Goal: Transaction & Acquisition: Purchase product/service

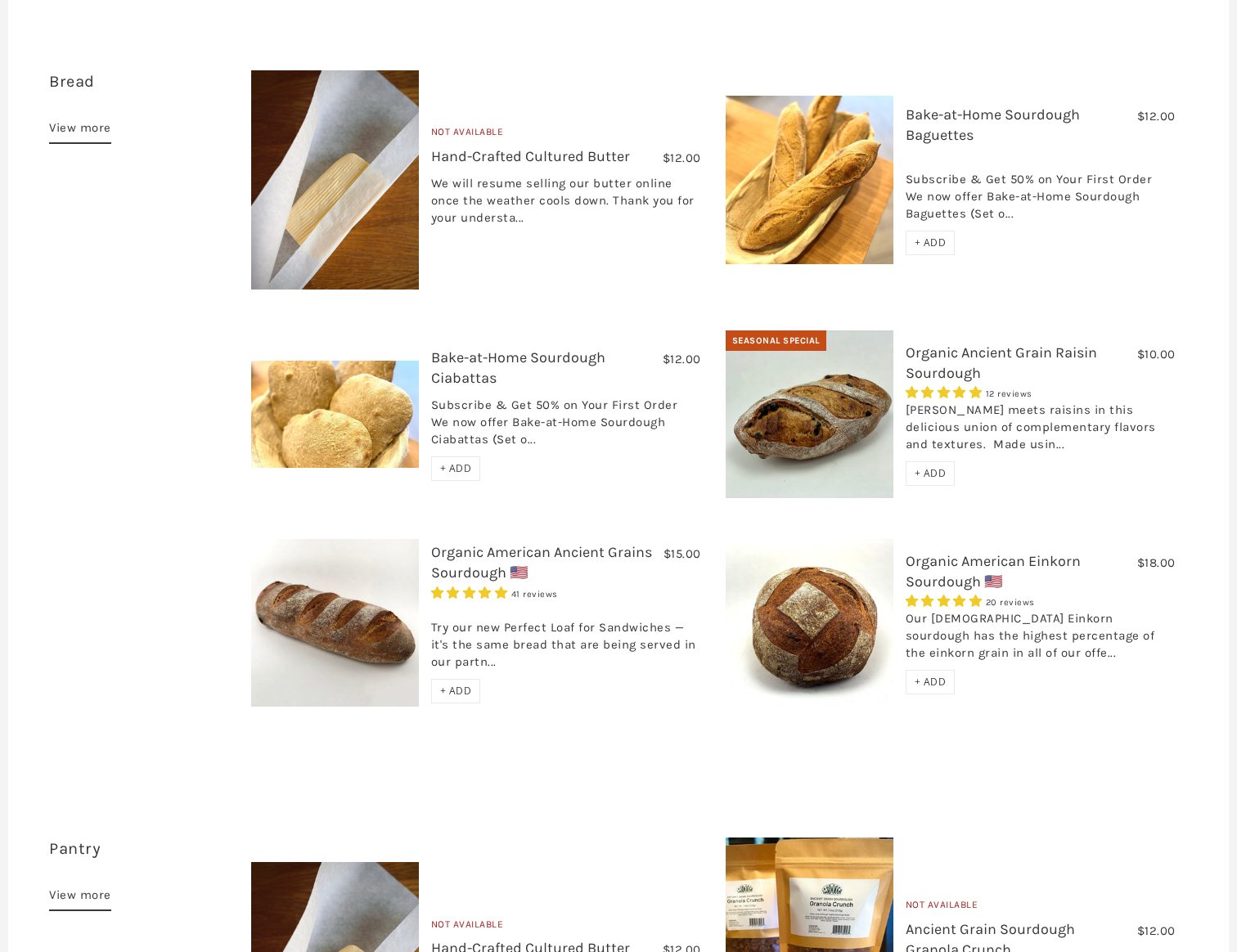
scroll to position [540, 0]
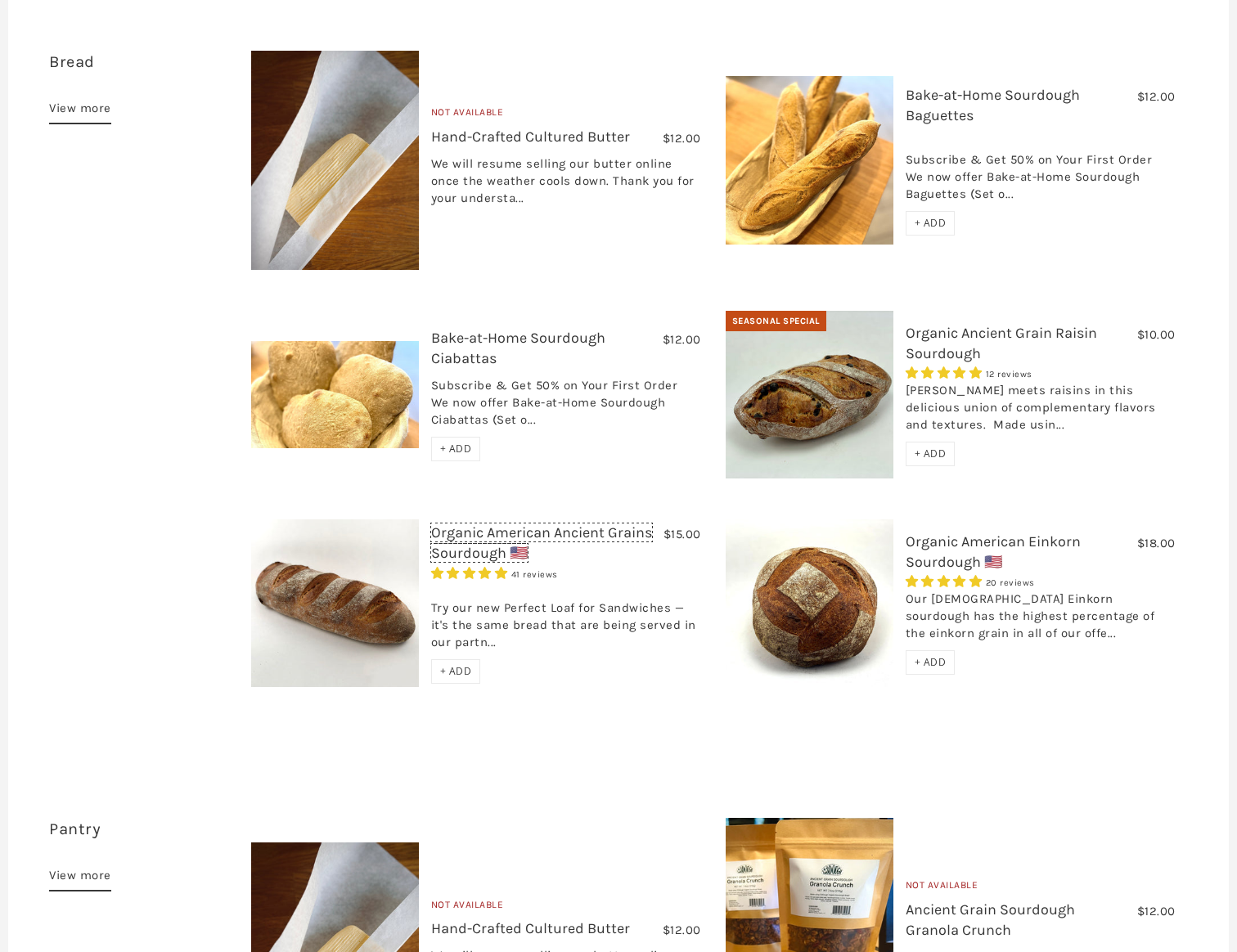
click at [474, 524] on link "Organic American Ancient Grains Sourdough 🇺🇸" at bounding box center [542, 543] width 221 height 39
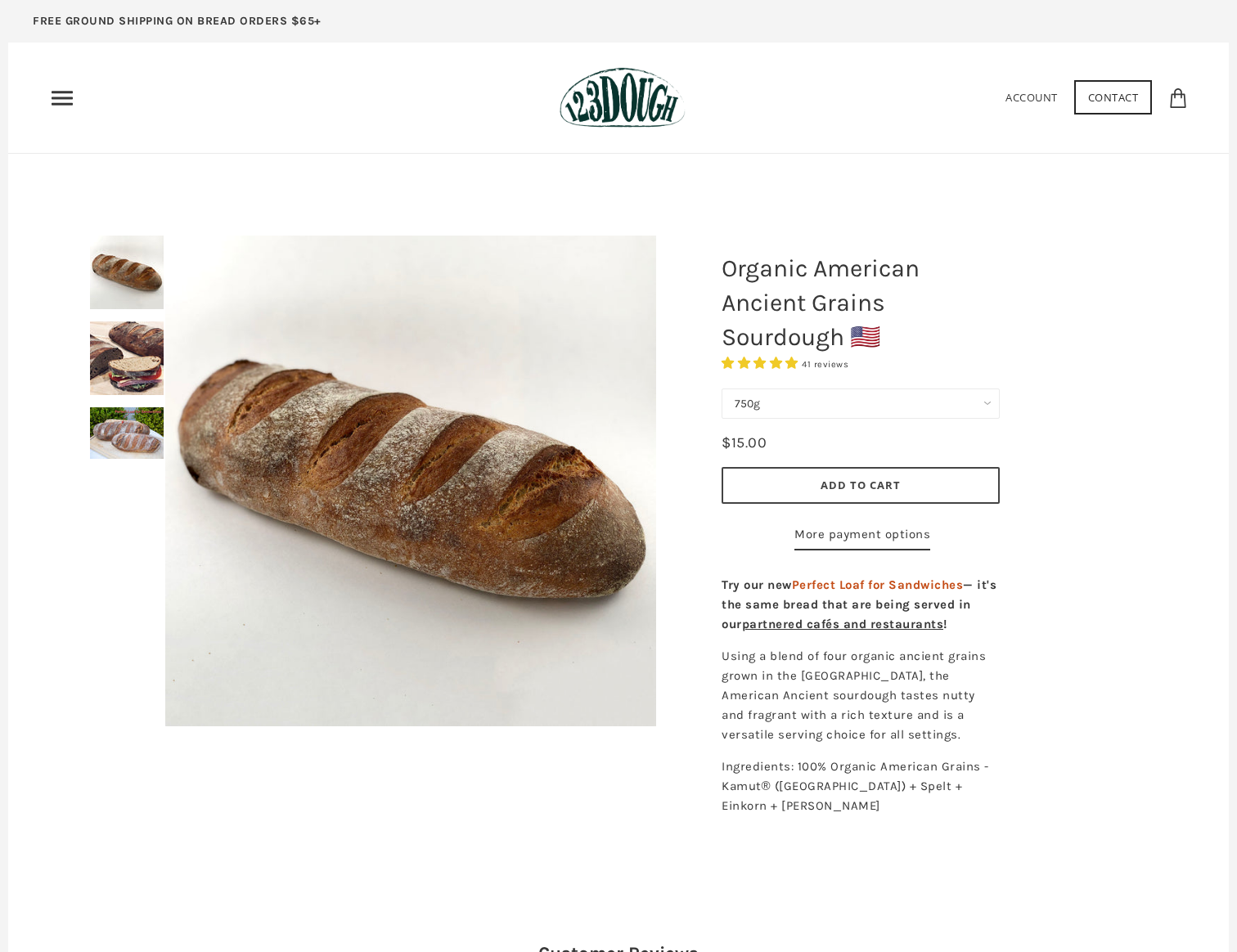
click at [843, 416] on select "750g Perfect Loaf for Sandwiches (Whole, 1500g) Perfect Loaf for Sandwiches (Ha…" at bounding box center [860, 403] width 278 height 30
click at [721, 389] on select "750g Perfect Loaf for Sandwiches (Whole, 1500g) Perfect Loaf for Sandwiches (Ha…" at bounding box center [860, 403] width 278 height 30
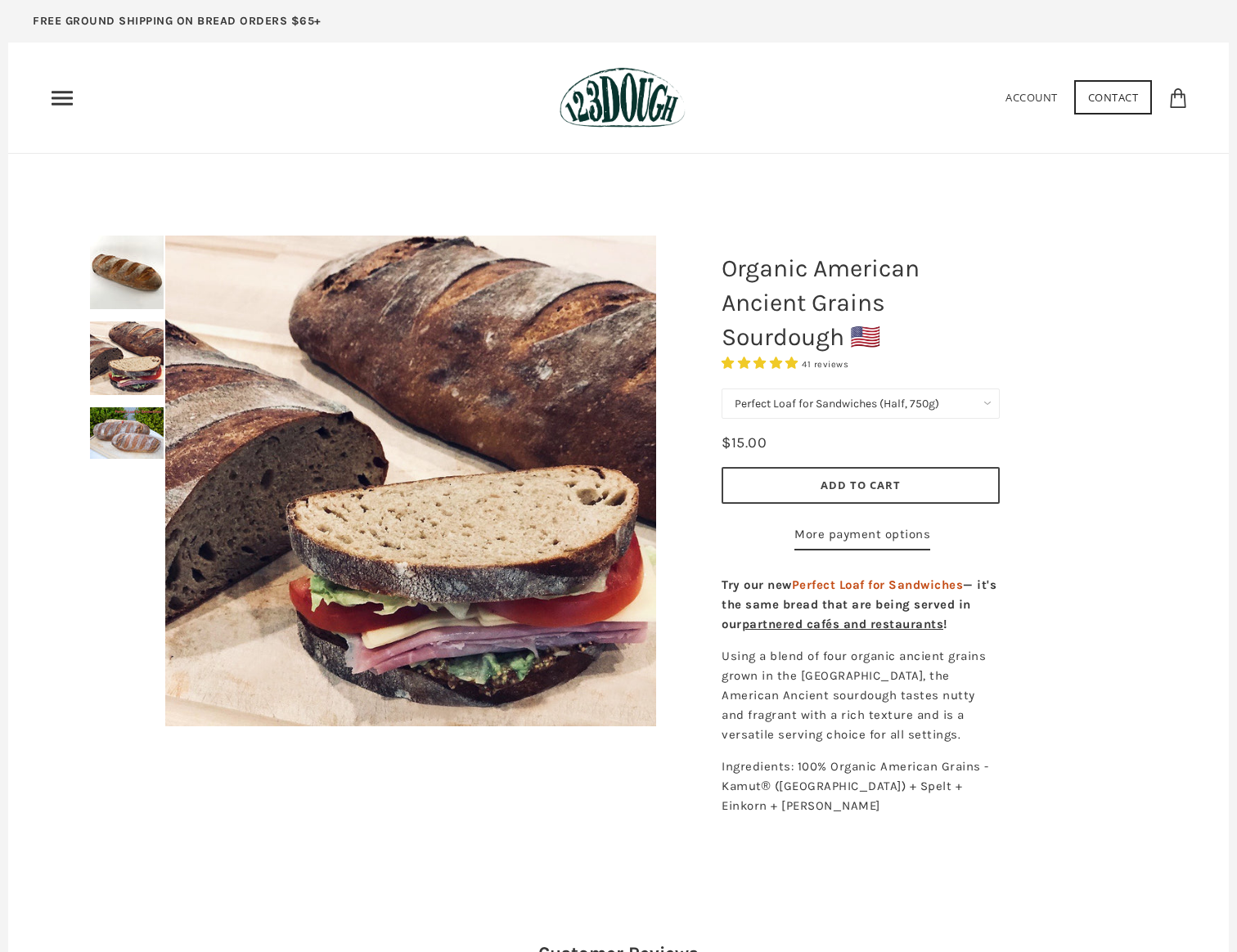
click at [846, 402] on select "750g Perfect Loaf for Sandwiches (Whole, 1500g) Perfect Loaf for Sandwiches (Ha…" at bounding box center [860, 403] width 278 height 30
click at [721, 389] on select "750g Perfect Loaf for Sandwiches (Whole, 1500g) Perfect Loaf for Sandwiches (Ha…" at bounding box center [860, 403] width 278 height 30
click at [847, 409] on select "750g Perfect Loaf for Sandwiches (Whole, 1500g) Perfect Loaf for Sandwiches (Ha…" at bounding box center [860, 403] width 278 height 30
click at [804, 389] on select "750g Perfect Loaf for Sandwiches (Whole, 1500g) Perfect Loaf for Sandwiches (Ha…" at bounding box center [860, 403] width 278 height 30
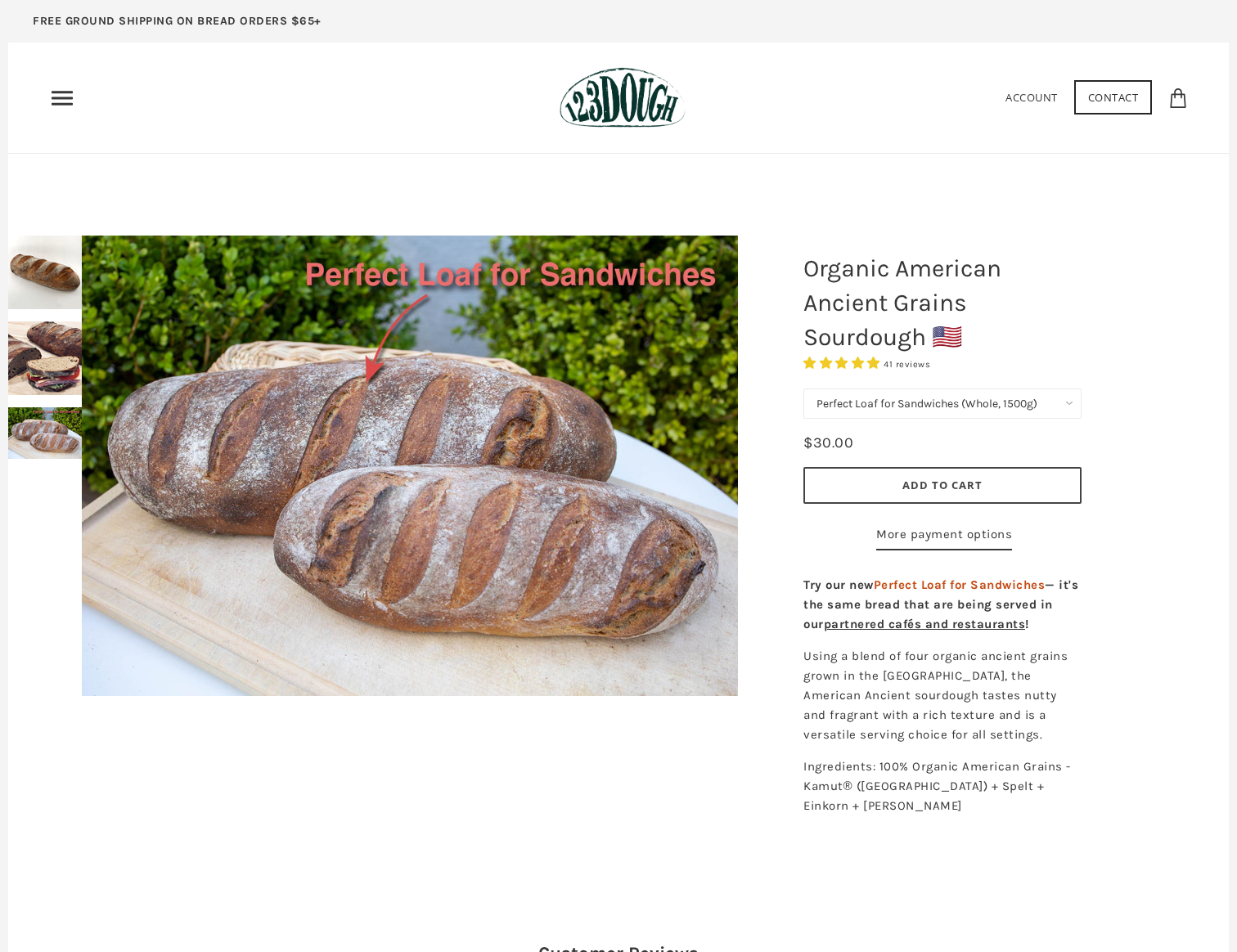
click at [938, 401] on select "750g Perfect Loaf for Sandwiches (Whole, 1500g) Perfect Loaf for Sandwiches (Ha…" at bounding box center [943, 403] width 278 height 30
select select "750g"
click at [804, 389] on select "750g Perfect Loaf for Sandwiches (Whole, 1500g) Perfect Loaf for Sandwiches (Ha…" at bounding box center [943, 403] width 278 height 30
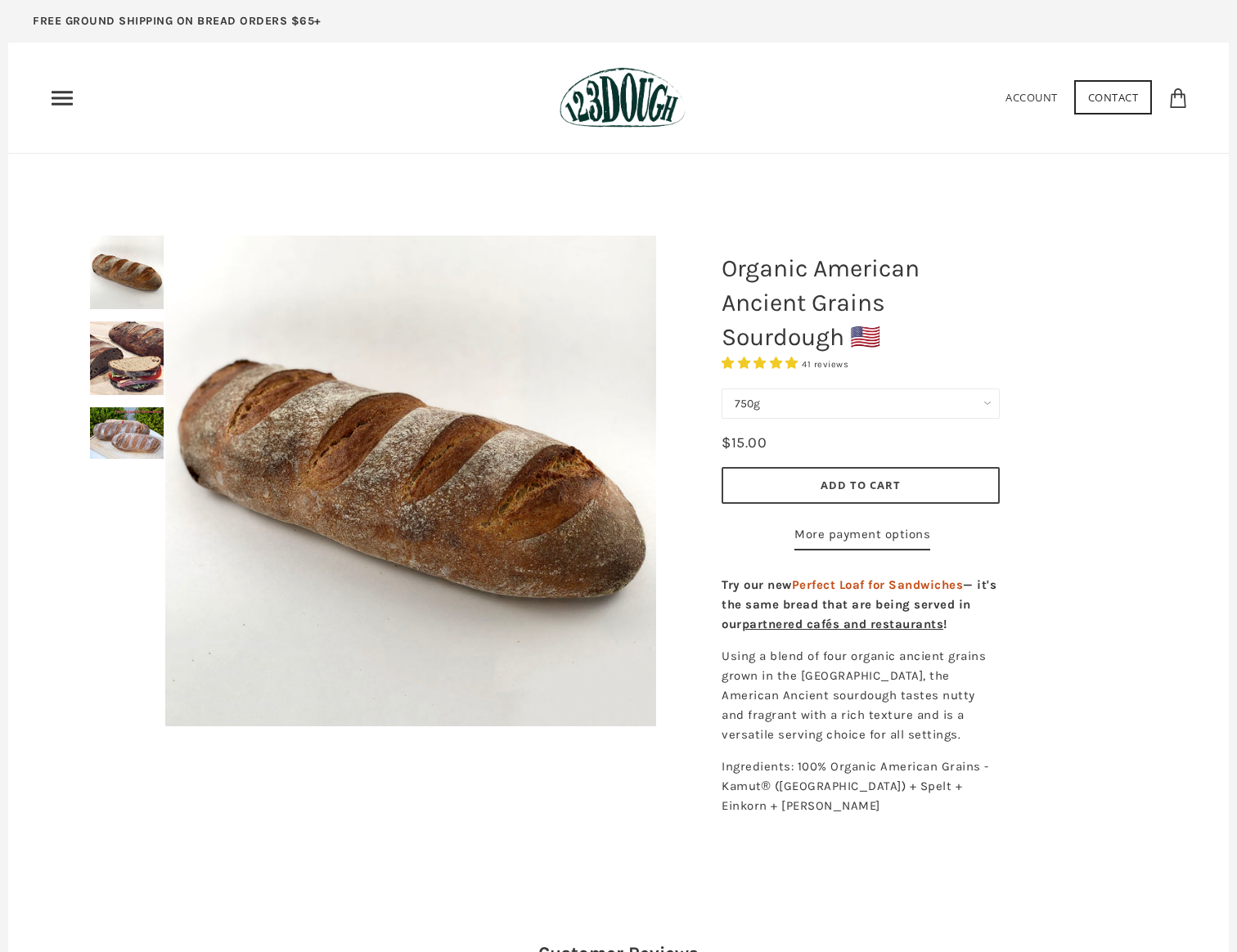
click at [625, 107] on img at bounding box center [623, 98] width 125 height 62
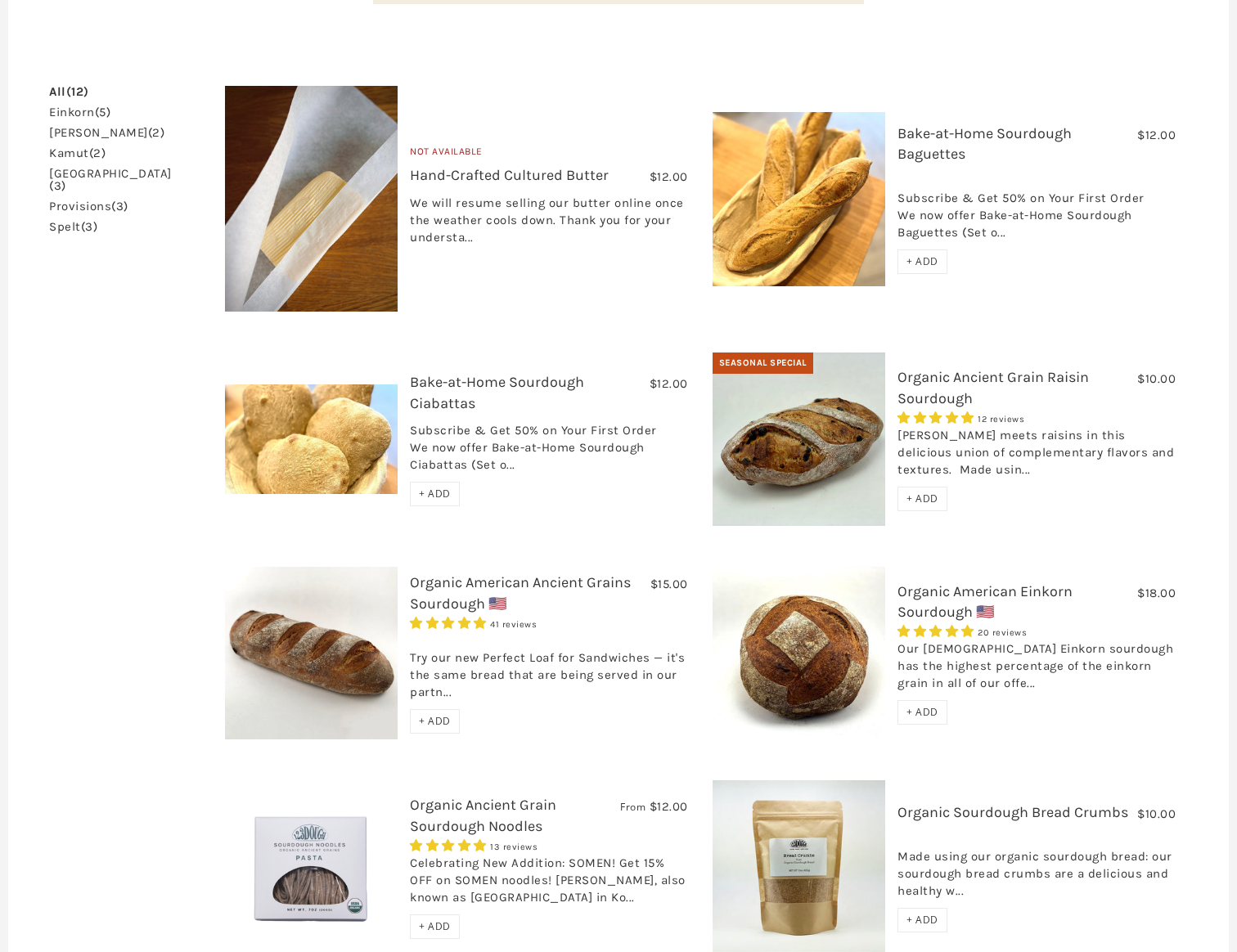
scroll to position [463, 0]
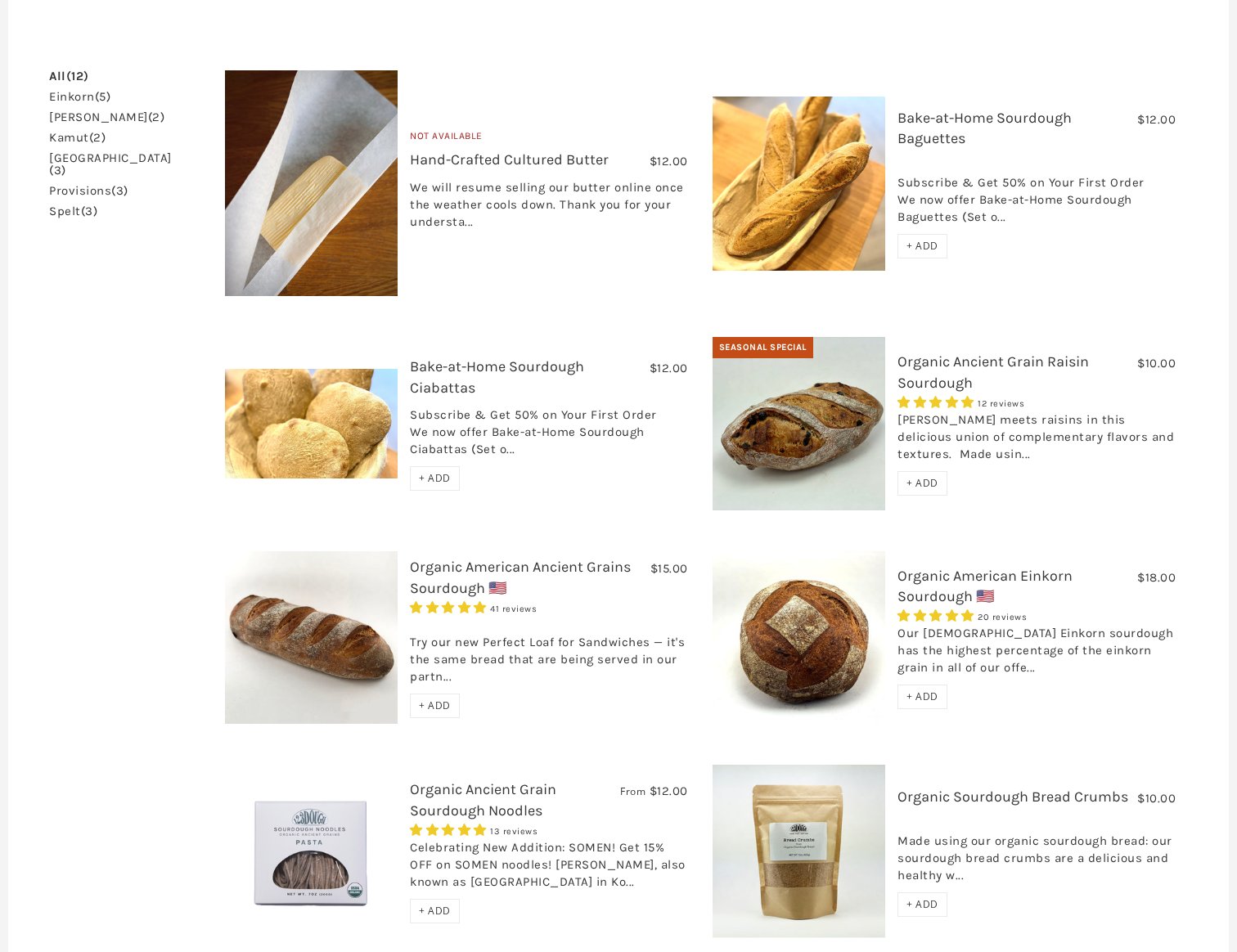
click at [748, 412] on img at bounding box center [800, 424] width 173 height 173
click at [498, 780] on link "Organic Ancient Grain Sourdough Noodles" at bounding box center [483, 799] width 147 height 39
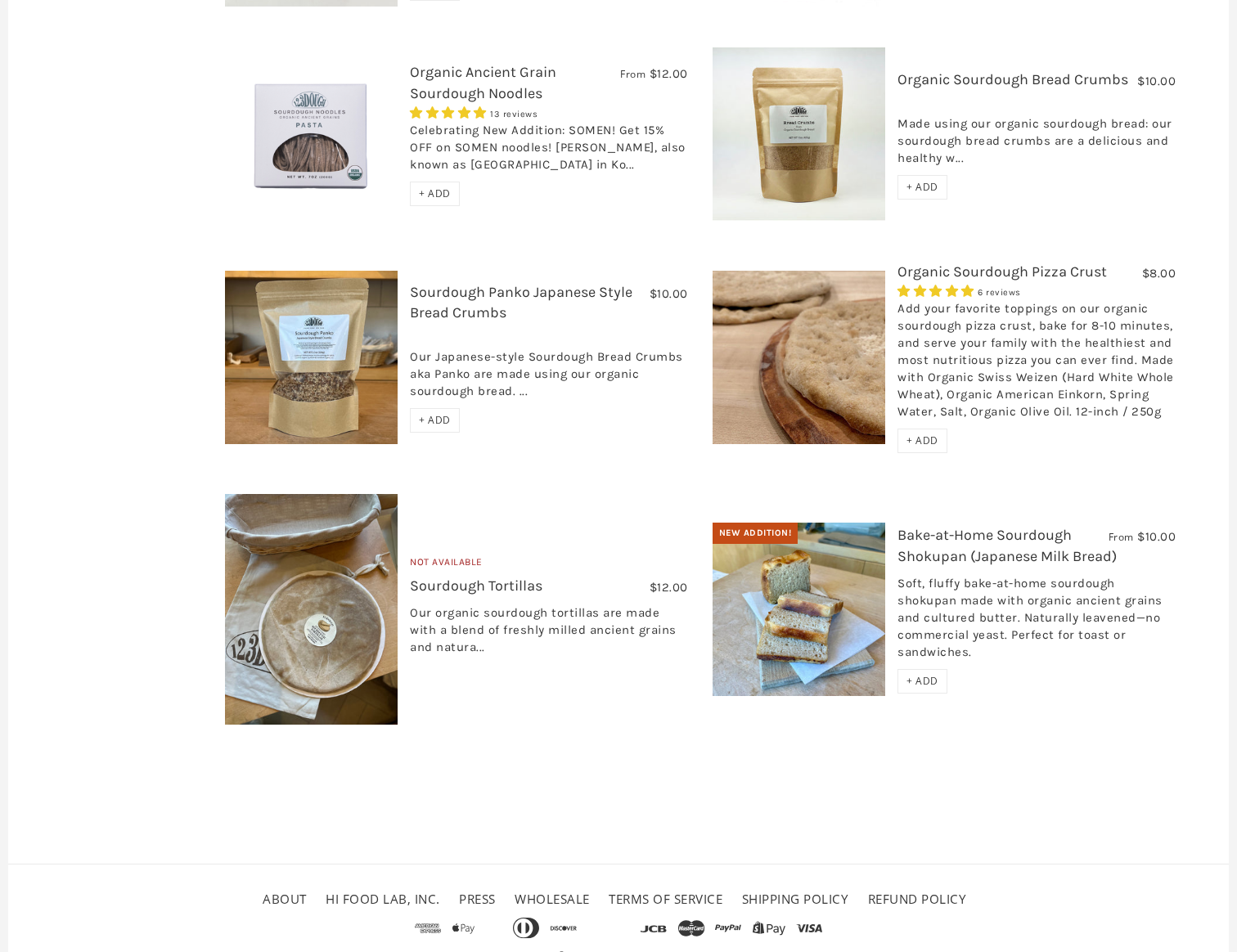
scroll to position [1196, 0]
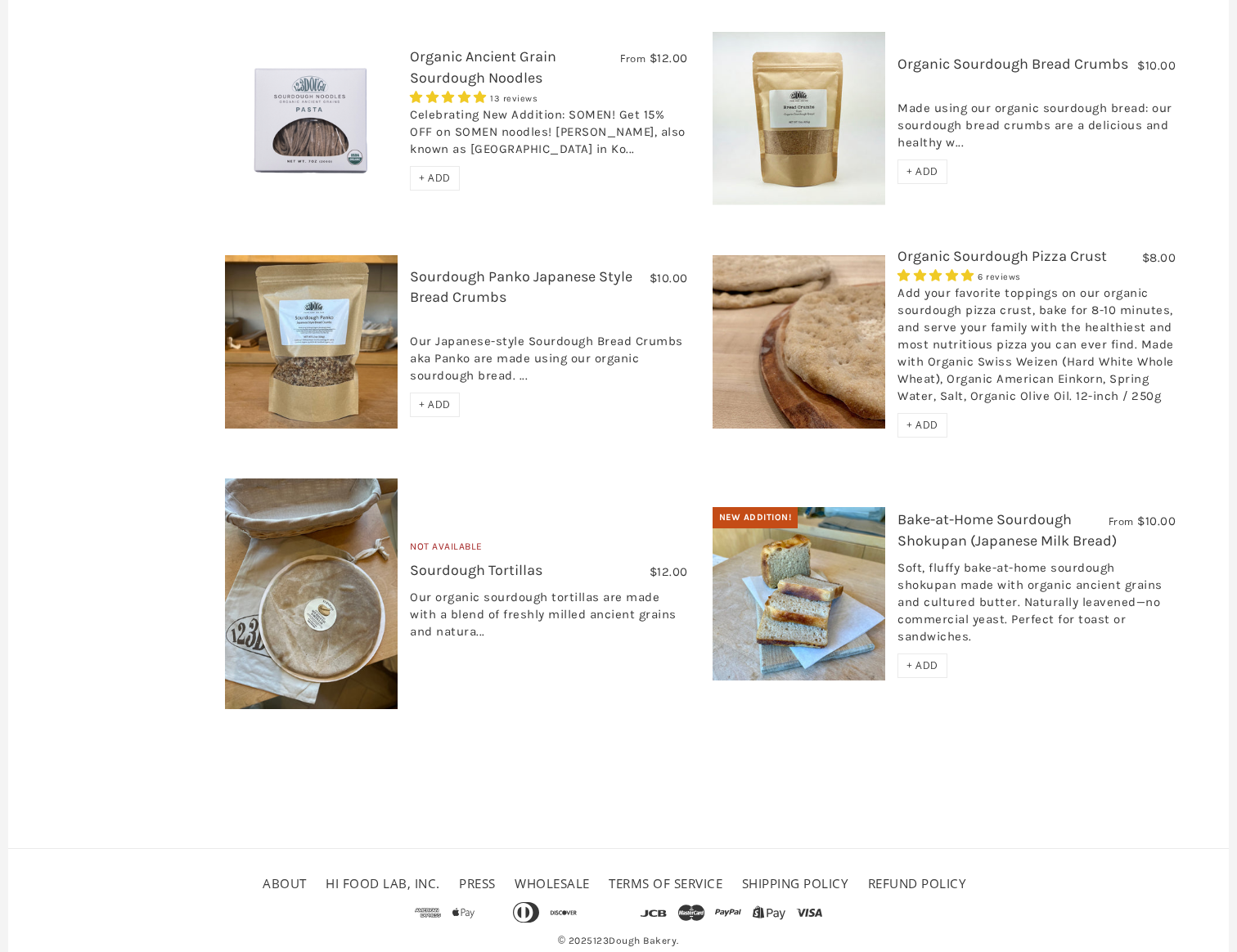
click at [981, 510] on link "Bake-at-Home Sourdough Shokupan (Japanese Milk Bread)" at bounding box center [1008, 529] width 220 height 39
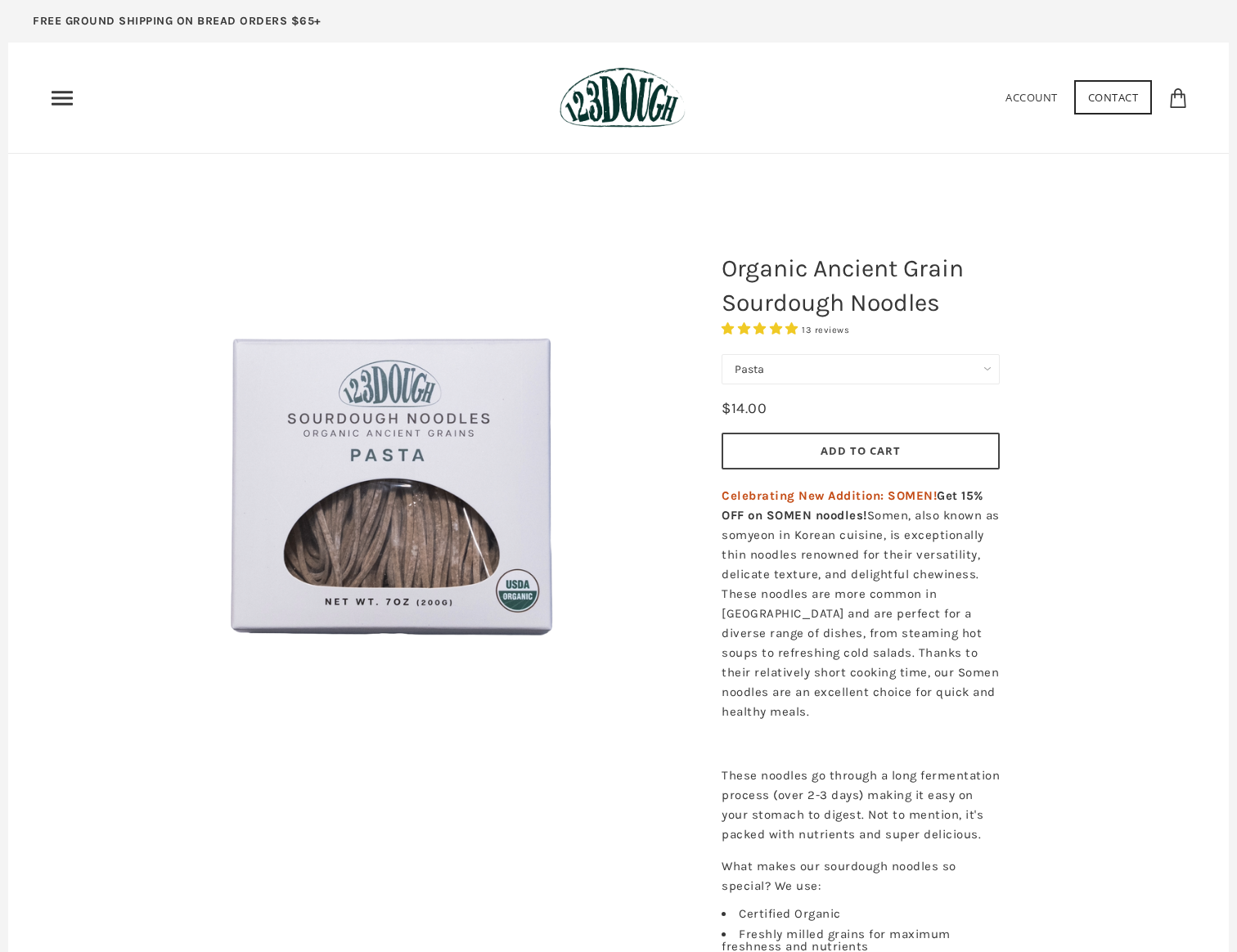
click at [772, 382] on select "Pasta Ramen Somen" at bounding box center [860, 369] width 278 height 30
click at [721, 354] on select "Pasta Ramen Somen" at bounding box center [860, 369] width 278 height 30
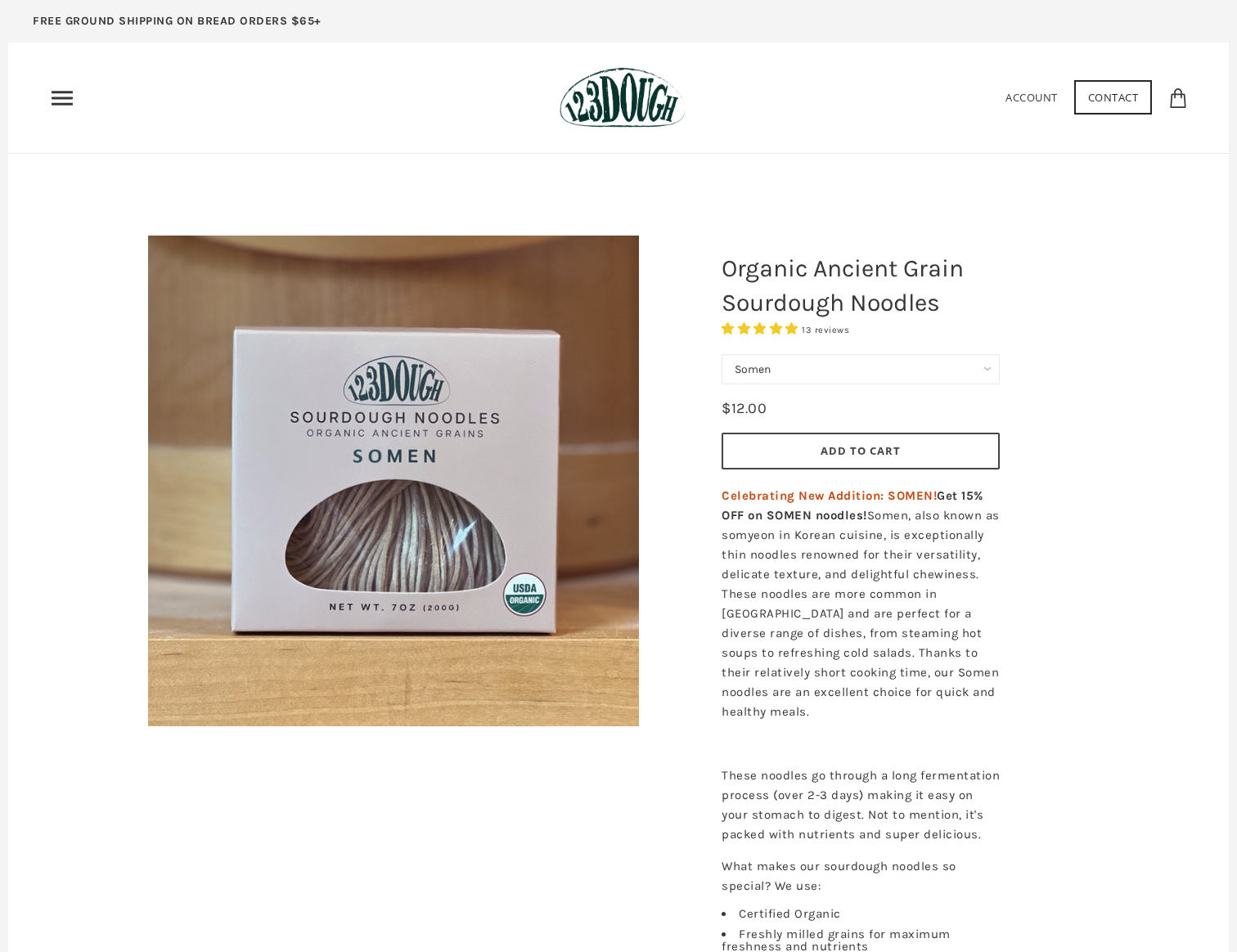
click at [792, 364] on select "Pasta Ramen Somen" at bounding box center [860, 369] width 278 height 30
click at [721, 354] on select "Pasta Ramen Somen" at bounding box center [860, 369] width 278 height 30
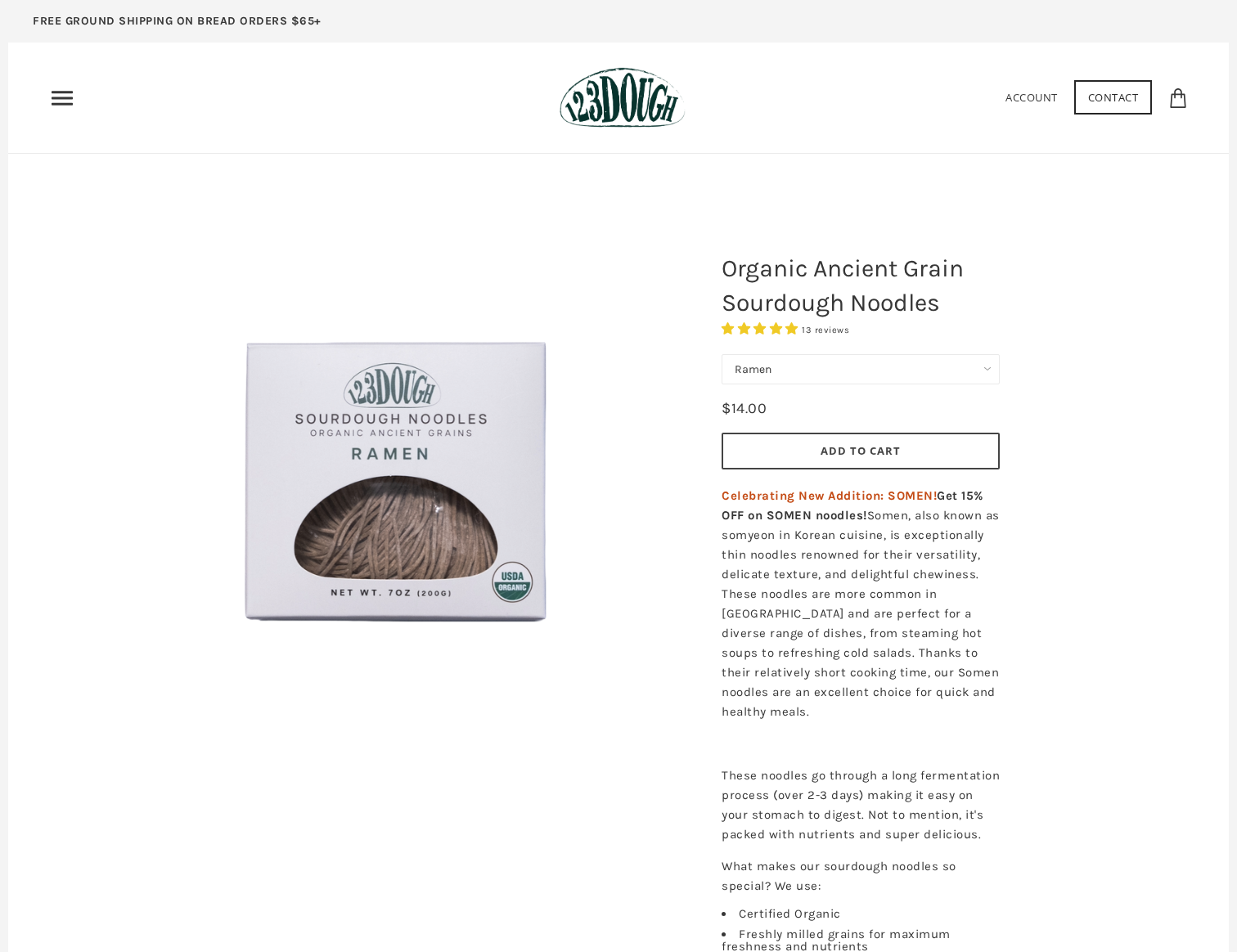
click at [805, 365] on select "Pasta Ramen Somen" at bounding box center [860, 369] width 278 height 30
select select "Pasta"
click at [721, 354] on select "Pasta Ramen Somen" at bounding box center [860, 369] width 278 height 30
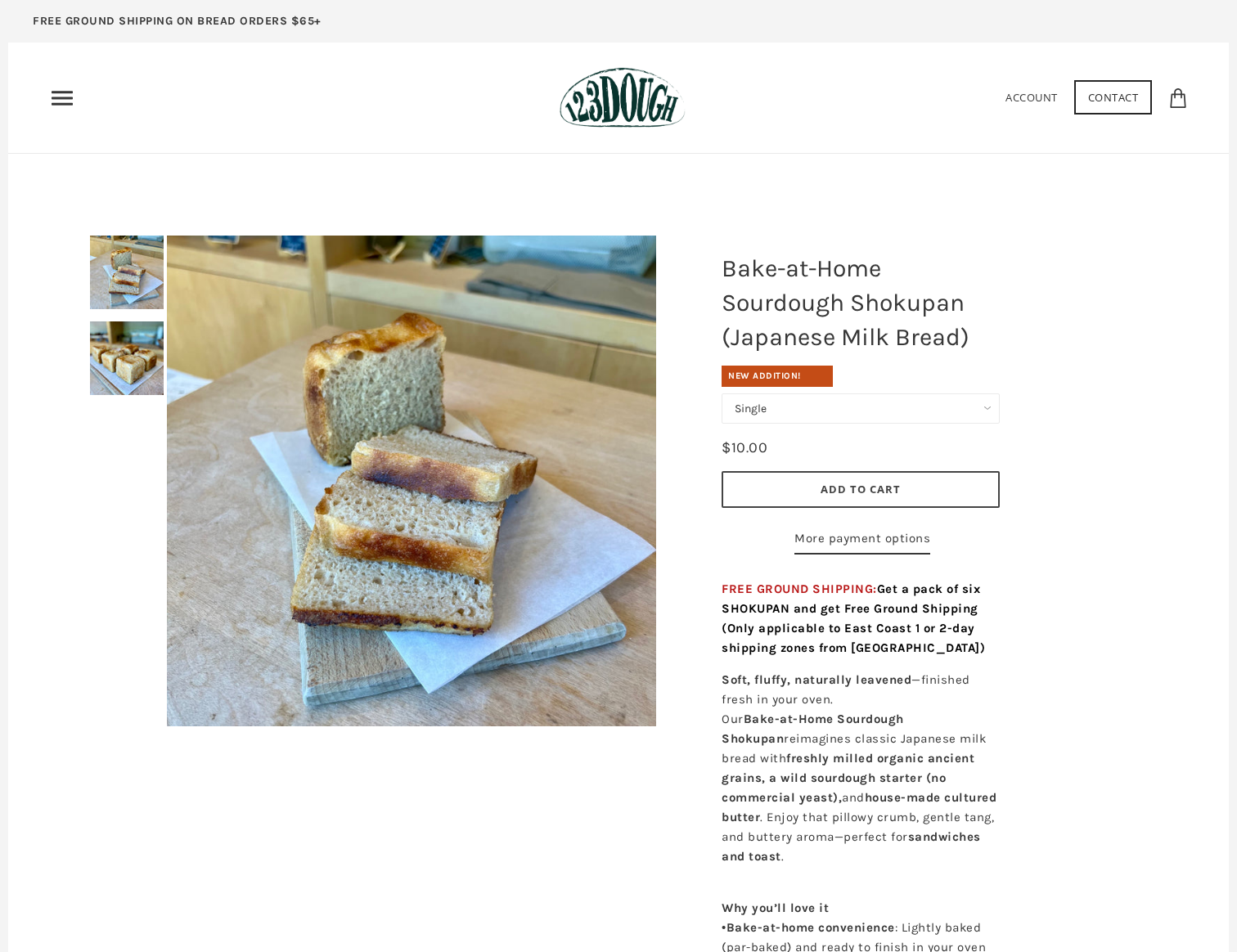
click at [131, 362] on div at bounding box center [412, 481] width 571 height 573
click at [111, 365] on img at bounding box center [127, 359] width 74 height 74
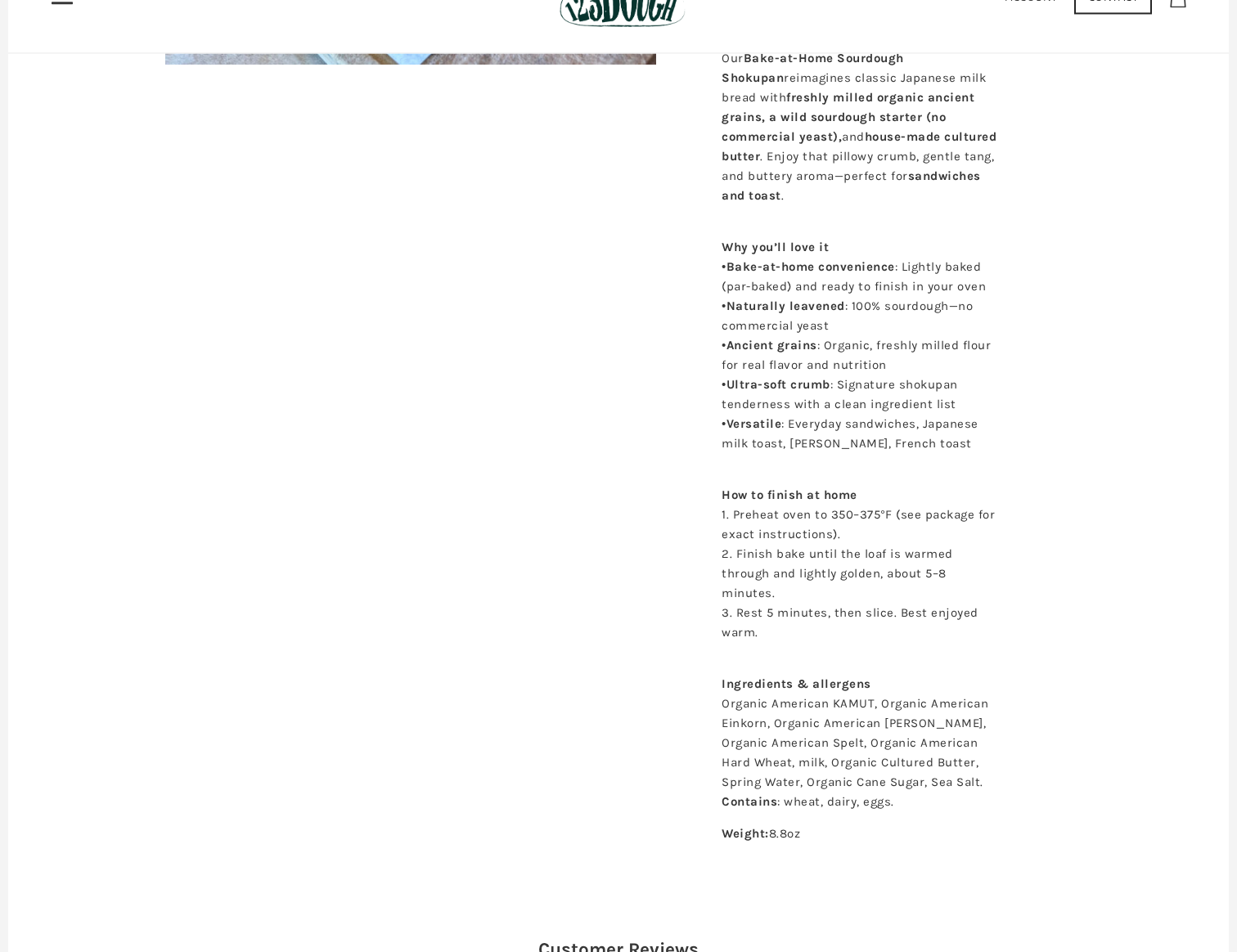
scroll to position [623, 0]
